Goal: Task Accomplishment & Management: Manage account settings

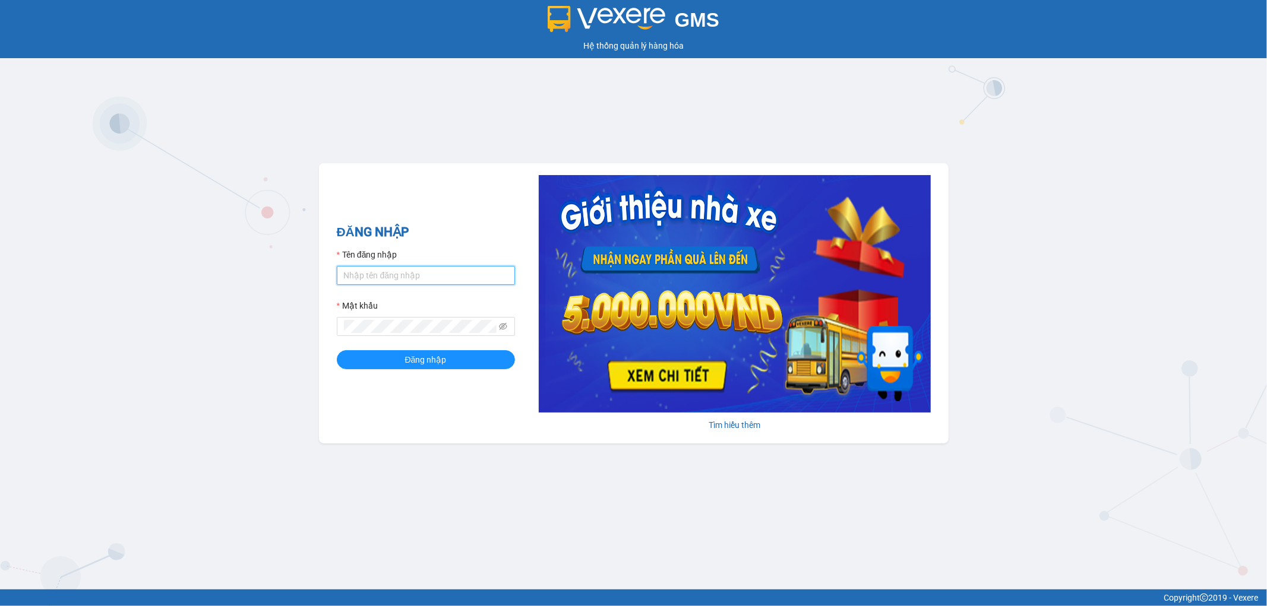
click at [423, 275] on input "Tên đăng nhập" at bounding box center [426, 275] width 178 height 19
type input "kieudiem.tienoanh"
click at [337, 350] on button "Đăng nhập" at bounding box center [426, 359] width 178 height 19
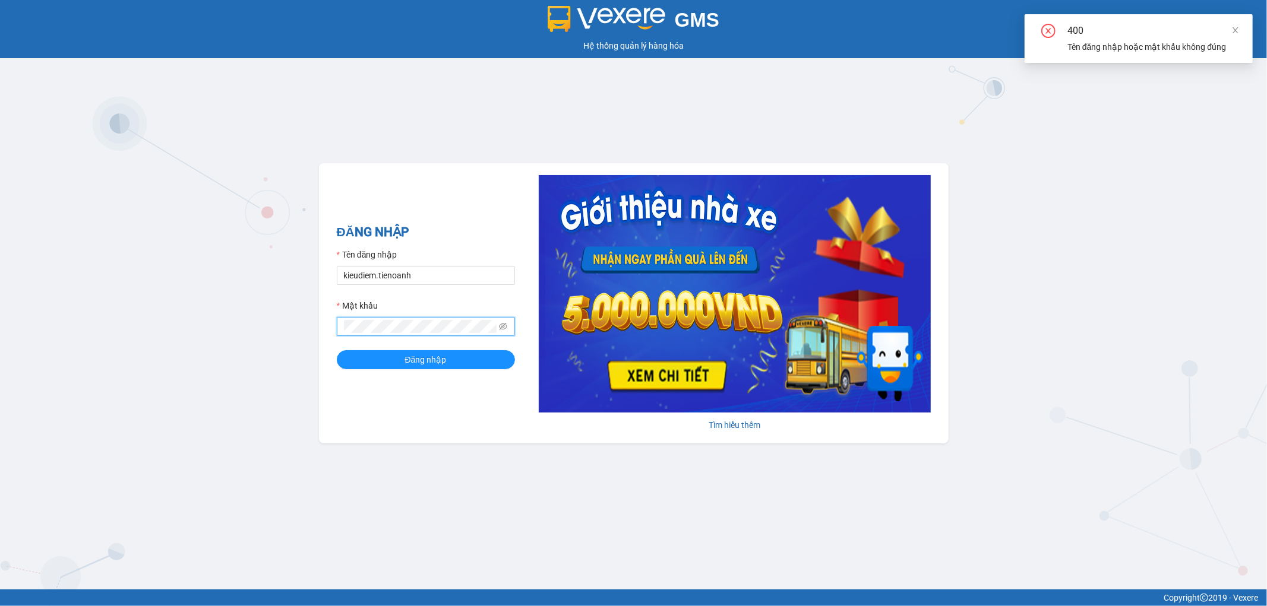
click at [337, 350] on button "Đăng nhập" at bounding box center [426, 359] width 178 height 19
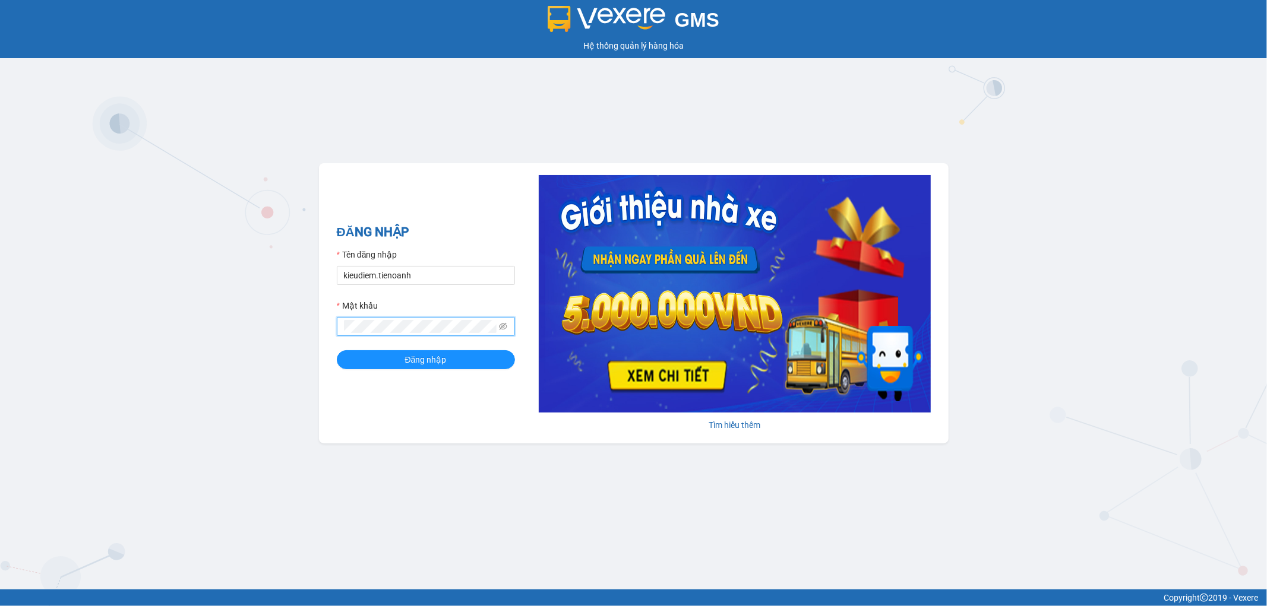
click at [337, 350] on button "Đăng nhập" at bounding box center [426, 359] width 178 height 19
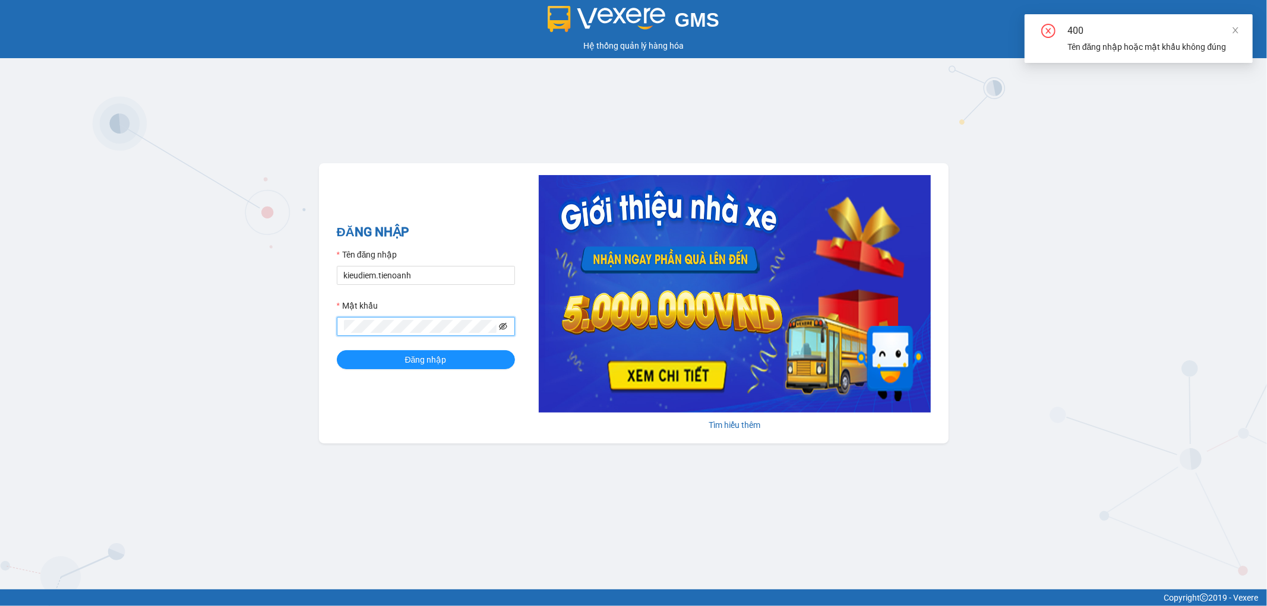
click at [505, 330] on icon "eye-invisible" at bounding box center [503, 326] width 8 height 7
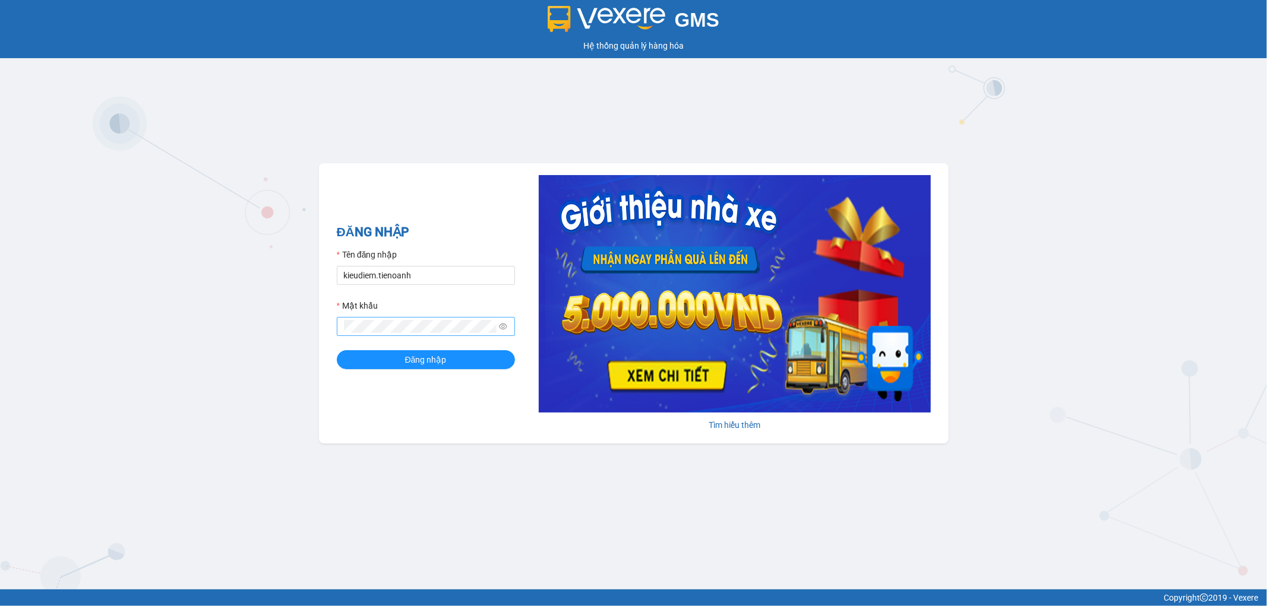
click at [381, 334] on span at bounding box center [426, 326] width 178 height 19
click at [337, 350] on button "Đăng nhập" at bounding box center [426, 359] width 178 height 19
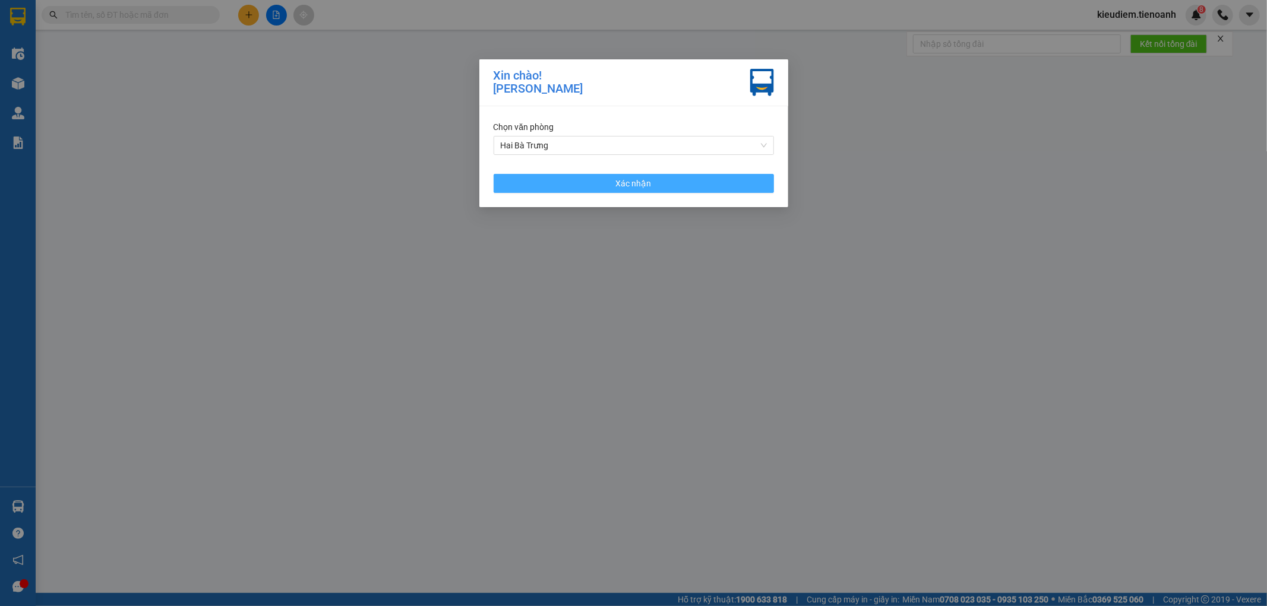
click at [512, 192] on button "Xác nhận" at bounding box center [633, 183] width 280 height 19
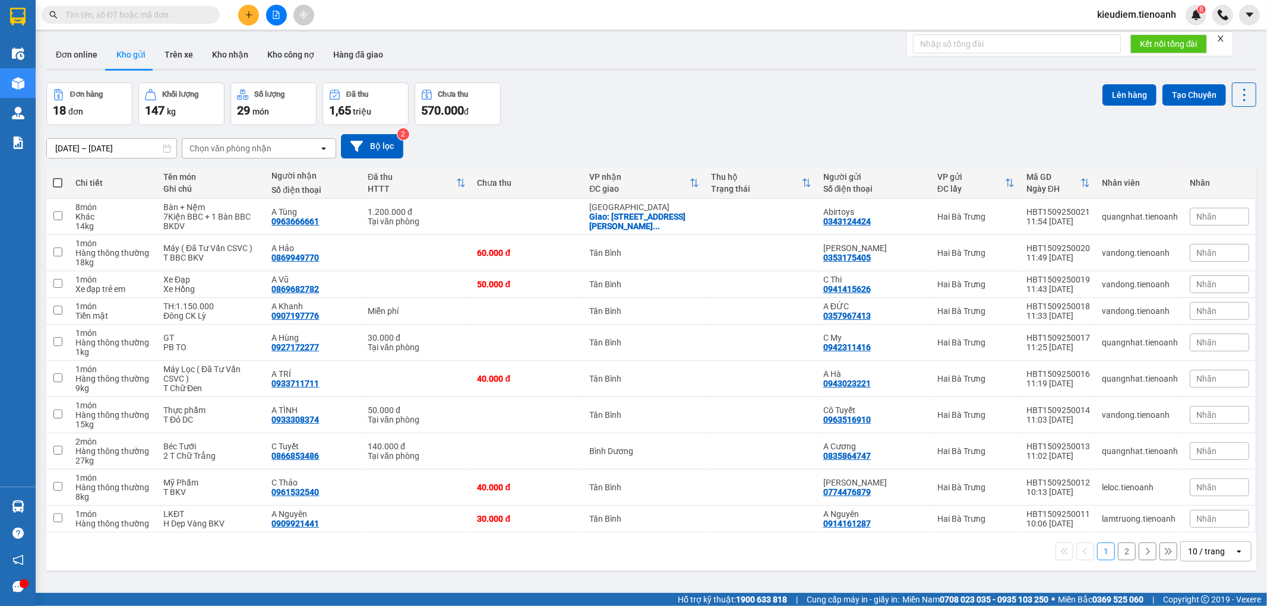
click at [182, 20] on input "text" at bounding box center [135, 14] width 140 height 13
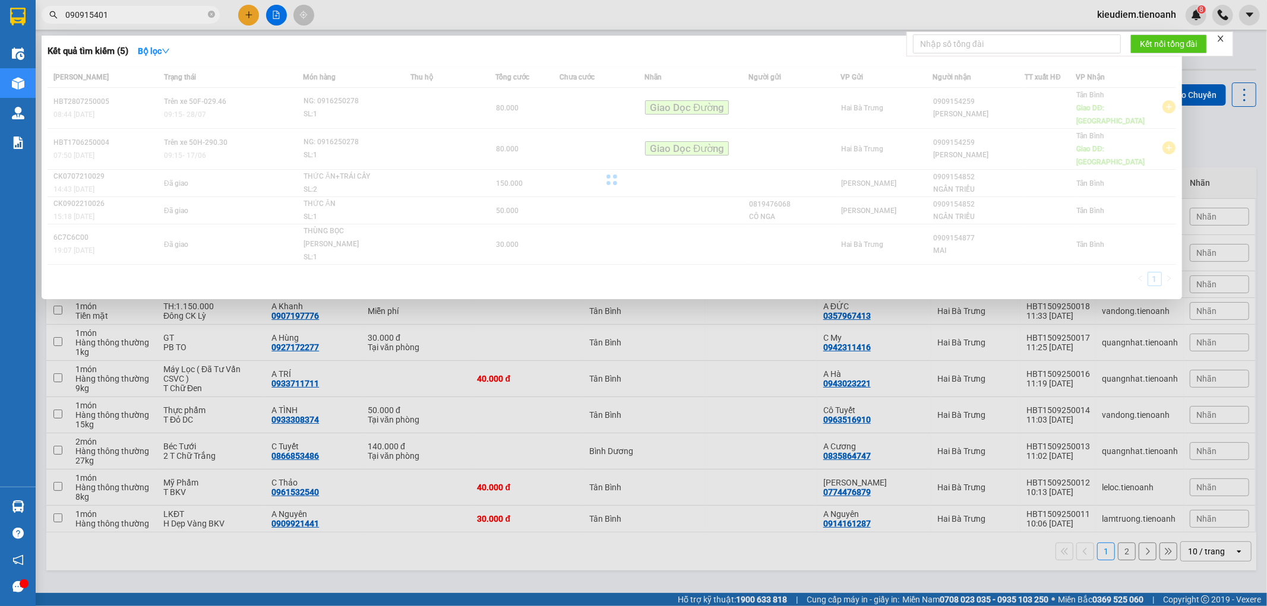
type input "0909154014"
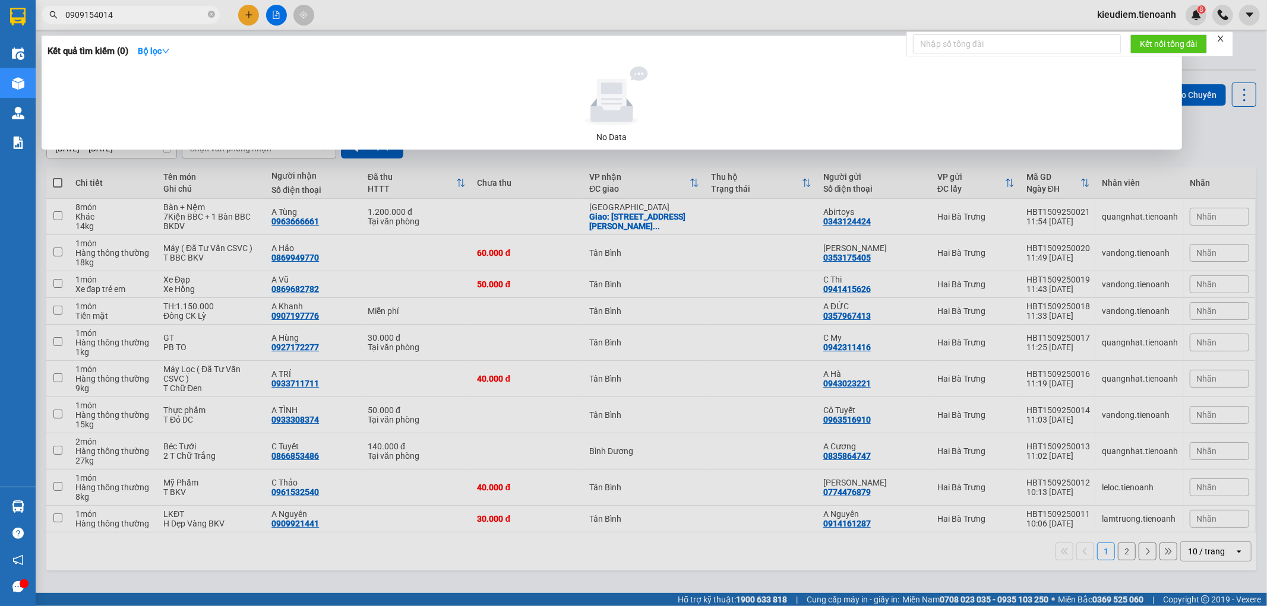
click at [176, 18] on input "0909154014" at bounding box center [135, 14] width 140 height 13
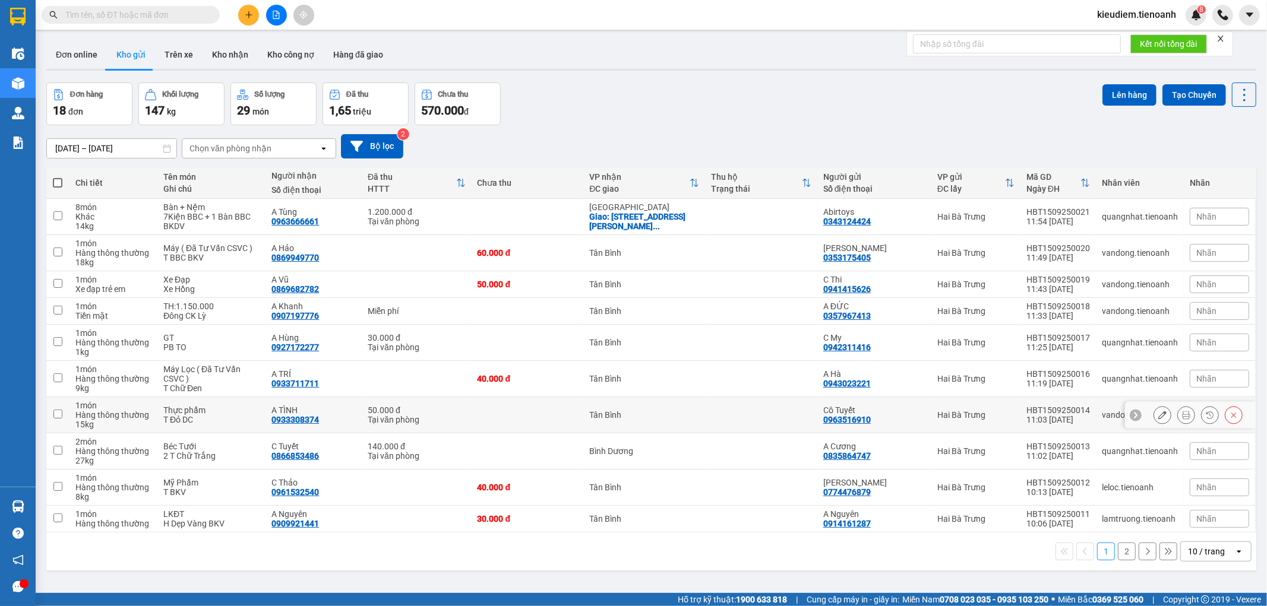
scroll to position [55, 0]
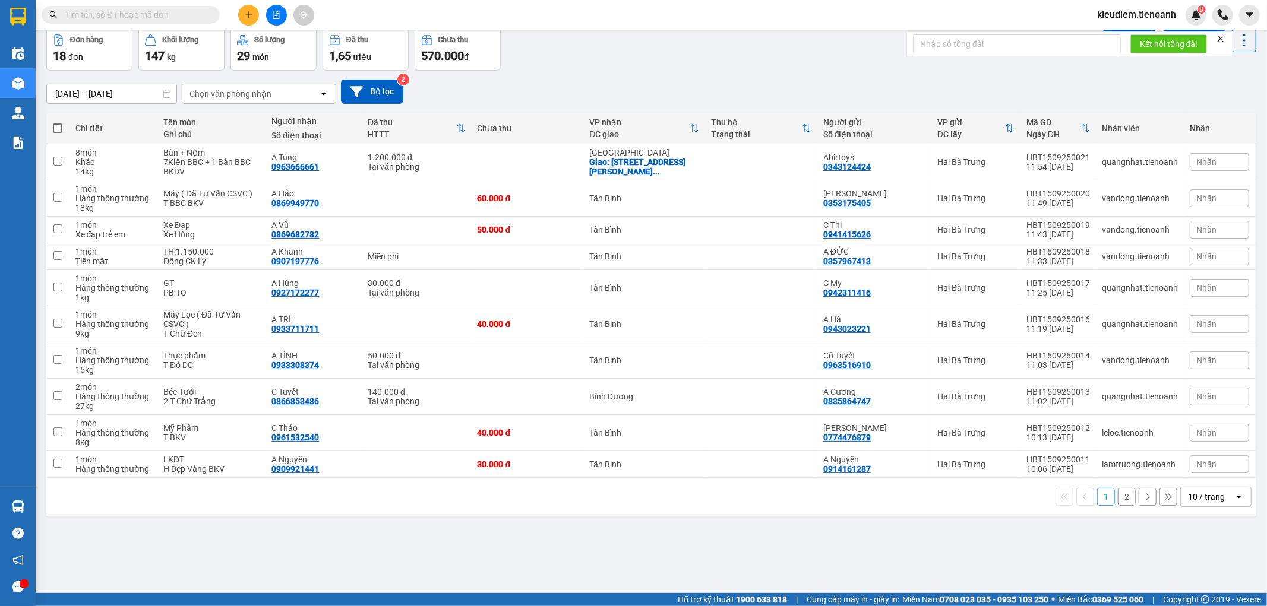
click at [1198, 505] on div "10 / trang" at bounding box center [1206, 497] width 53 height 19
click at [1195, 474] on span "100 / trang" at bounding box center [1200, 472] width 43 height 12
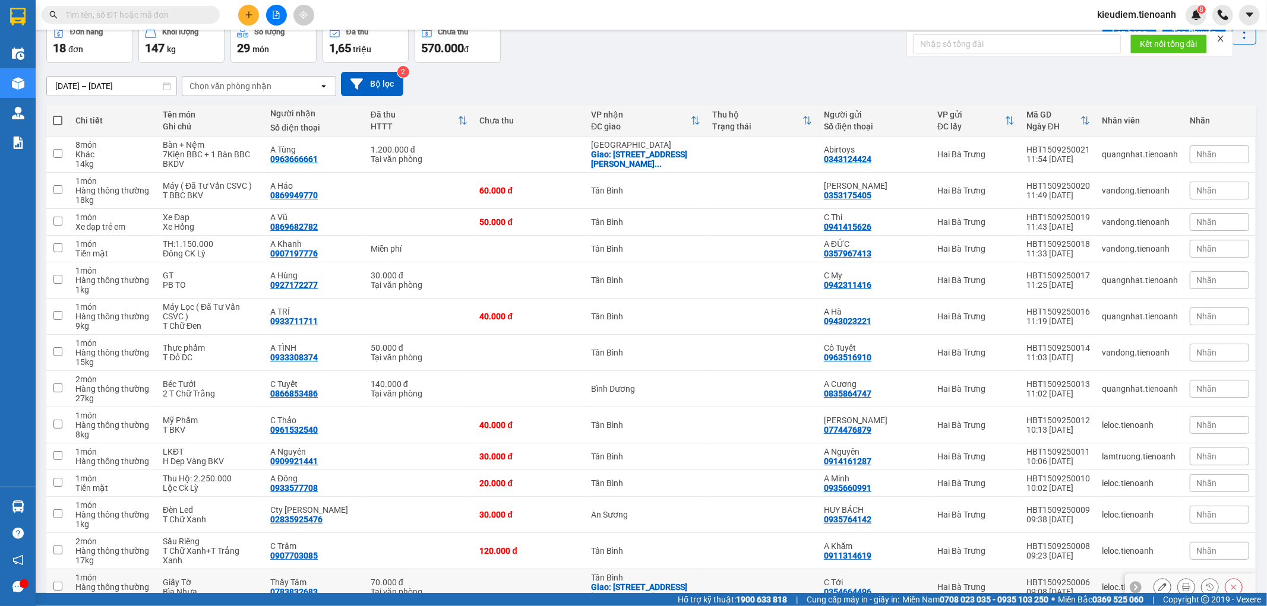
scroll to position [0, 0]
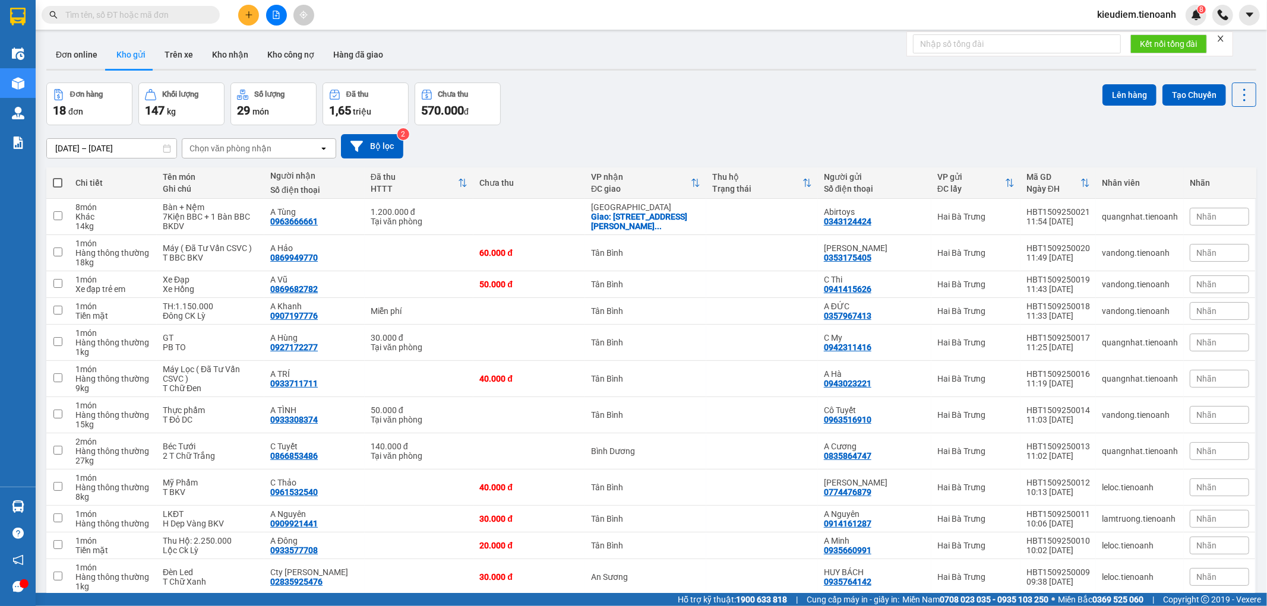
click at [254, 151] on div "Chọn văn phòng nhận" at bounding box center [230, 149] width 82 height 12
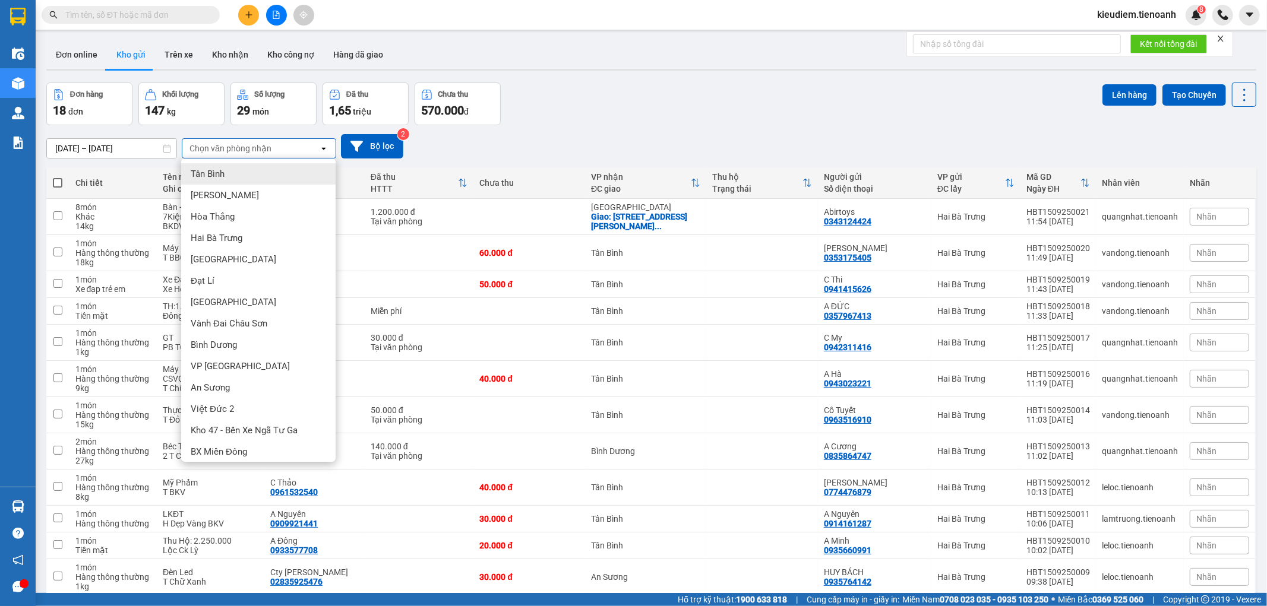
click at [232, 176] on div "Tân Bình" at bounding box center [258, 173] width 154 height 21
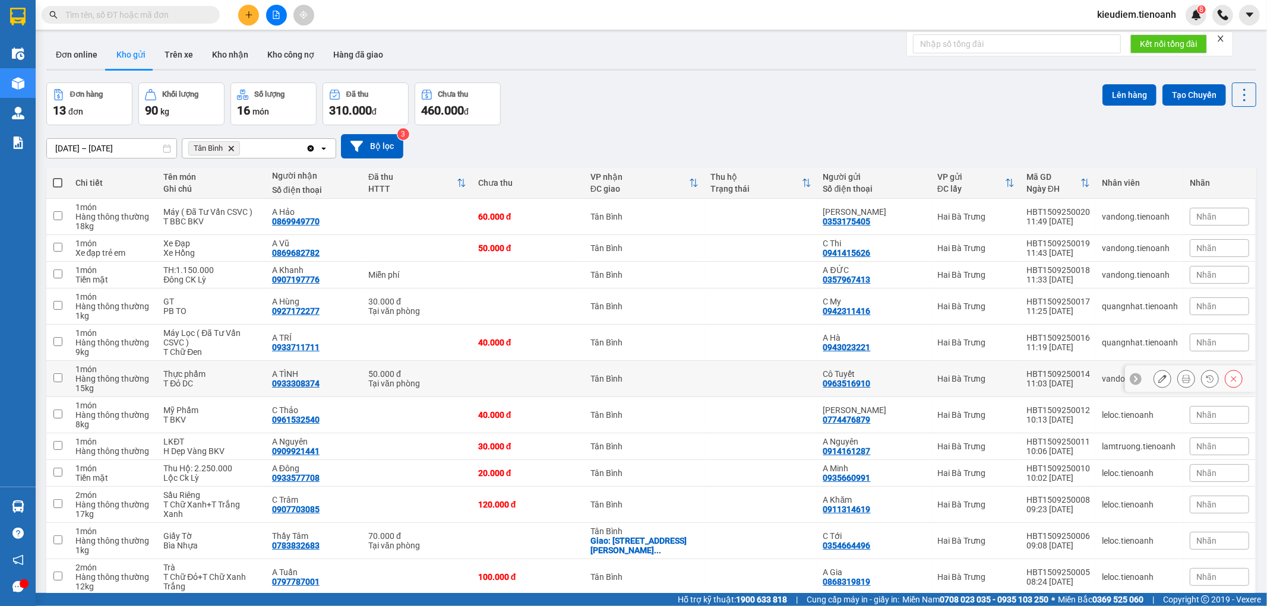
scroll to position [66, 0]
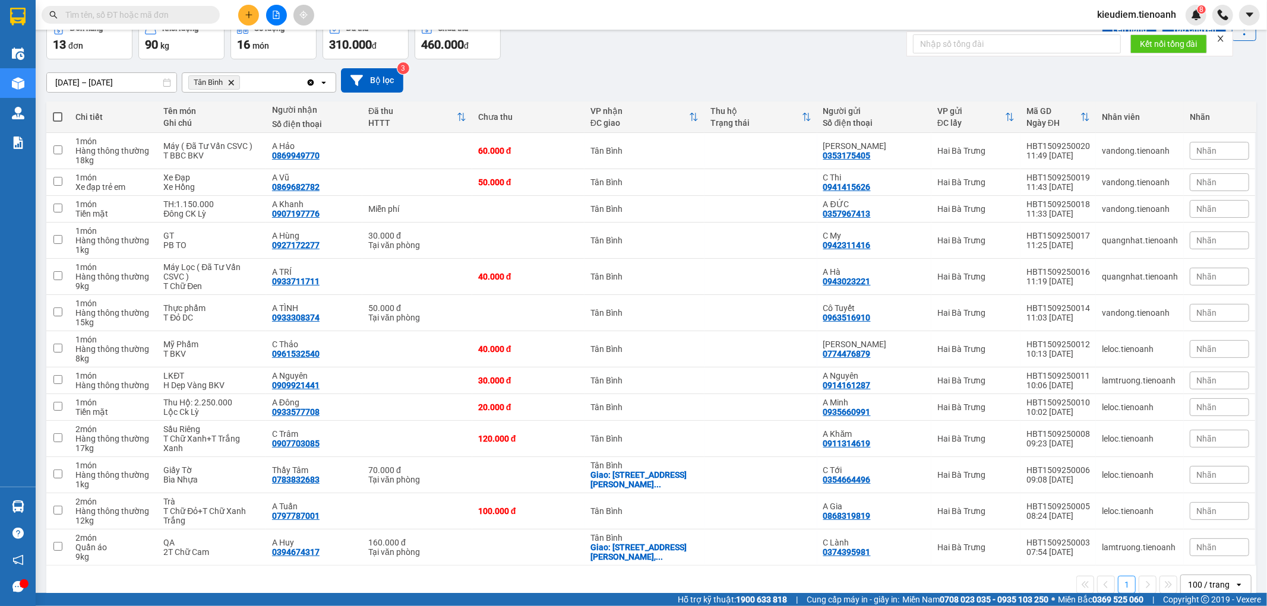
click at [280, 16] on icon "file-add" at bounding box center [276, 15] width 8 height 8
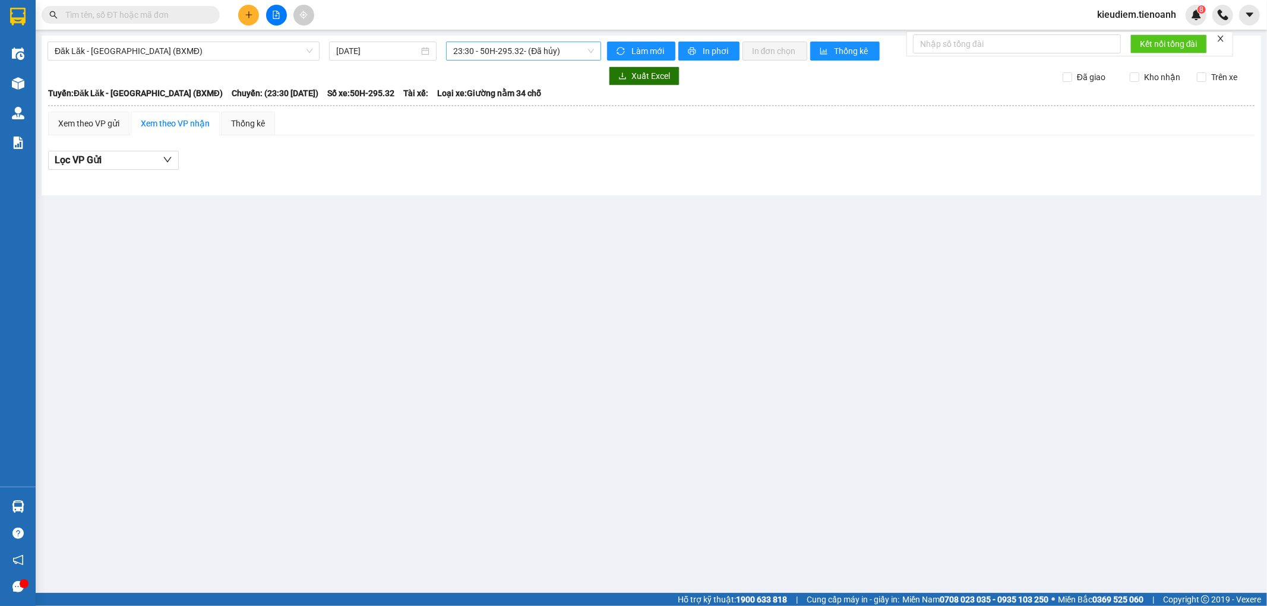
click at [476, 56] on span "23:30 - 50H-295.32 - (Đã hủy)" at bounding box center [523, 51] width 140 height 18
click at [255, 49] on span "Đăk Lăk - [GEOGRAPHIC_DATA] (BXMĐ)" at bounding box center [184, 51] width 258 height 18
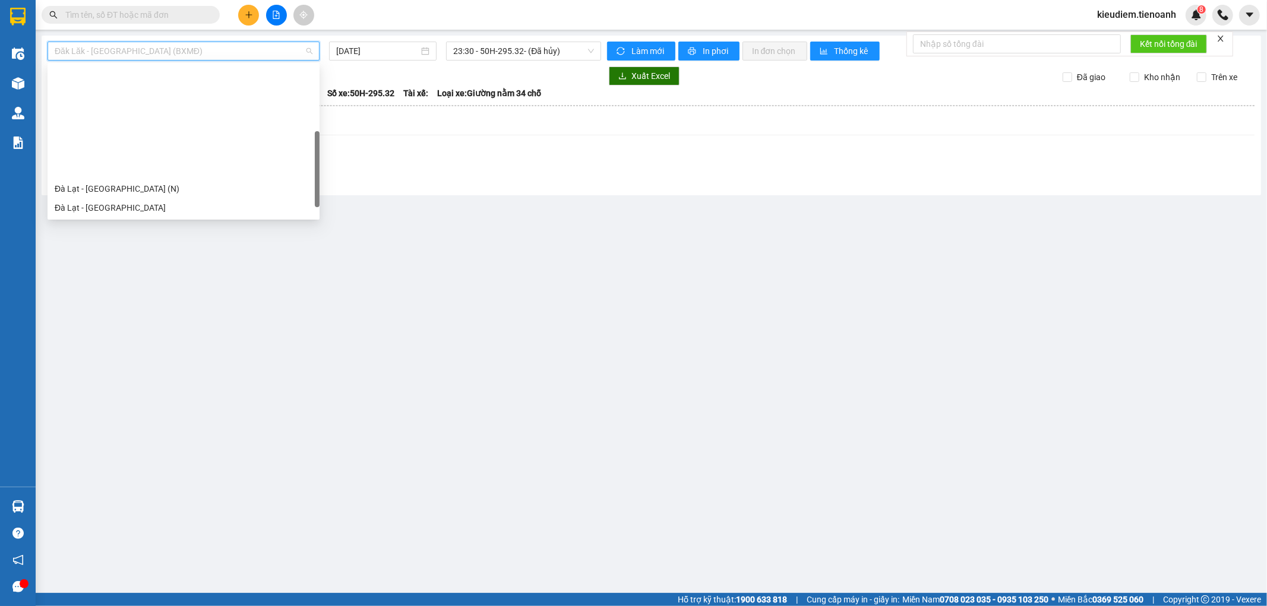
scroll to position [151, 0]
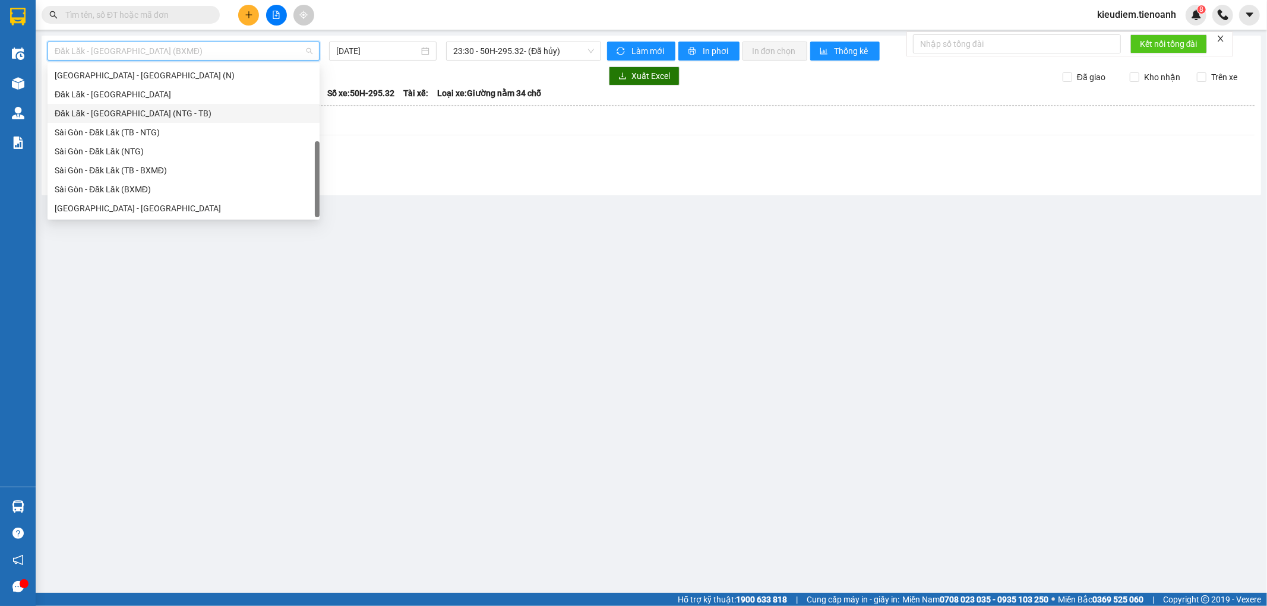
click at [190, 120] on div "Đăk Lăk - [GEOGRAPHIC_DATA] (NTG - TB)" at bounding box center [184, 113] width 272 height 19
type input "[DATE]"
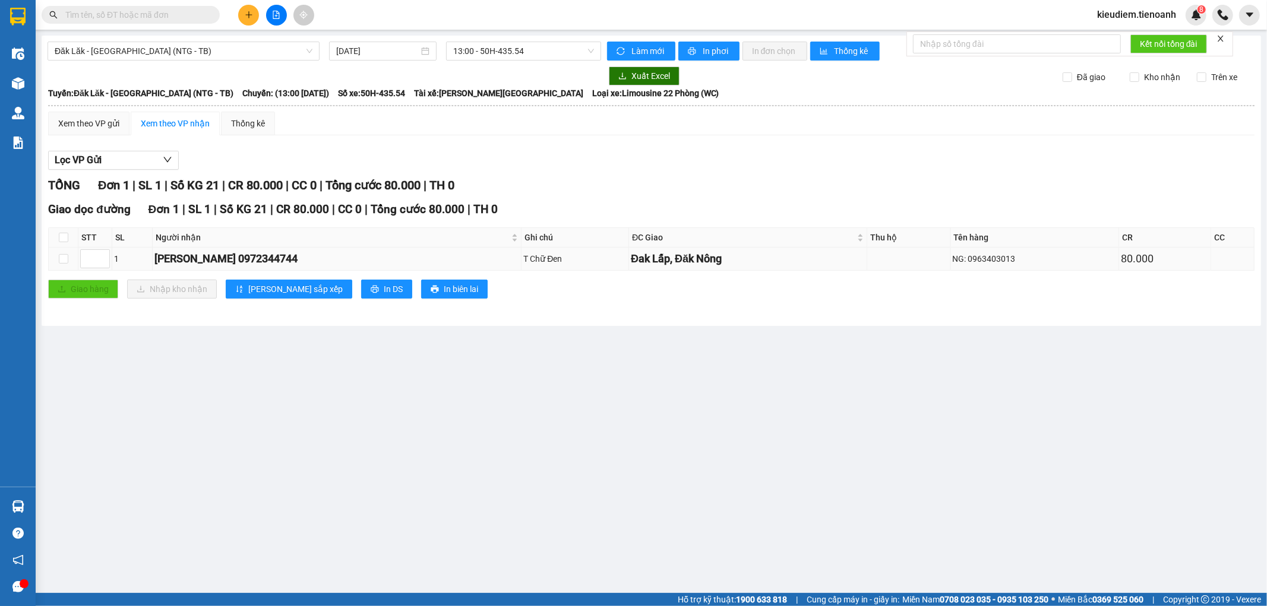
click at [631, 257] on div "Đak Lấp, Đăk Nông" at bounding box center [748, 259] width 234 height 17
click at [572, 167] on div "Lọc VP Gửi" at bounding box center [651, 161] width 1206 height 20
click at [1141, 13] on span "kieudiem.tienoanh" at bounding box center [1136, 14] width 98 height 15
click at [1130, 36] on span "Đăng xuất" at bounding box center [1141, 36] width 73 height 13
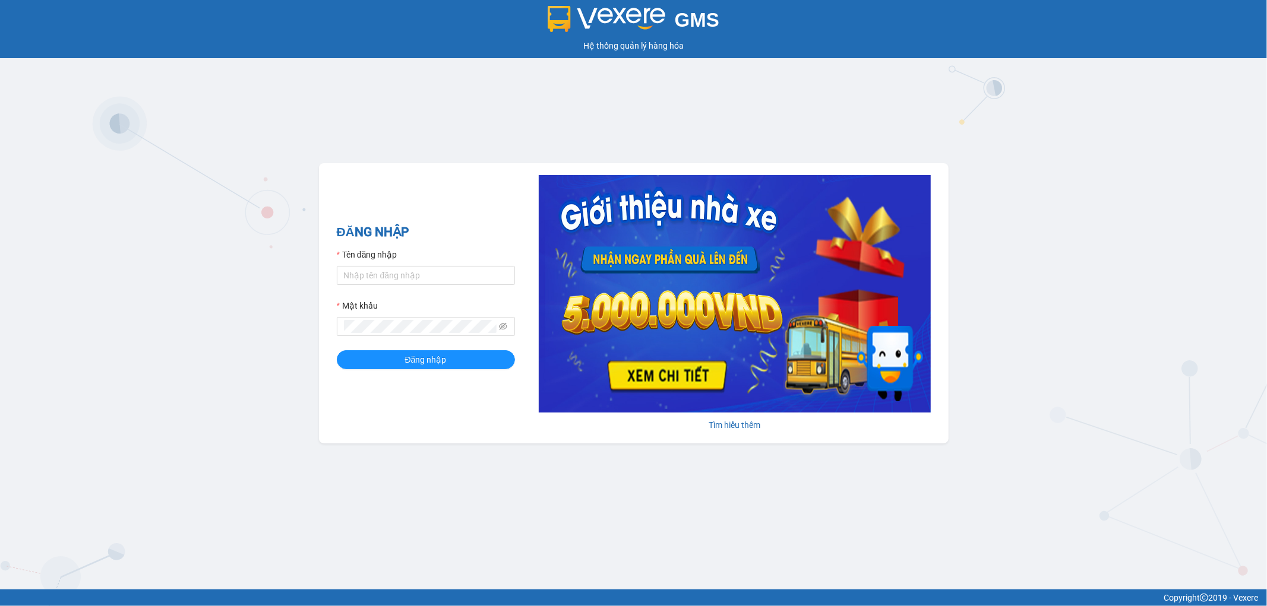
click at [1197, 126] on div "GMS Hệ thống quản lý hàng hóa ĐĂNG NHẬP Tên đăng nhập Mật khẩu Đăng nhập Tìm hi…" at bounding box center [633, 295] width 1267 height 590
